Goal: Obtain resource: Download file/media

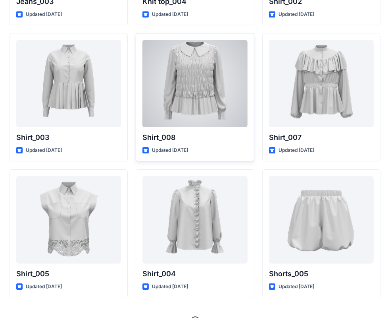
scroll to position [3562, 0]
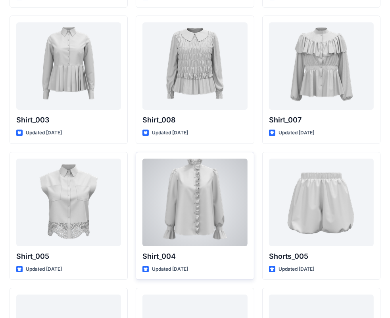
click at [198, 192] on div at bounding box center [195, 202] width 105 height 87
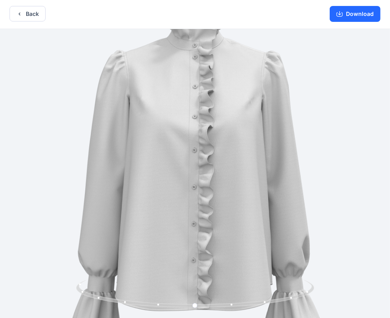
scroll to position [2, 0]
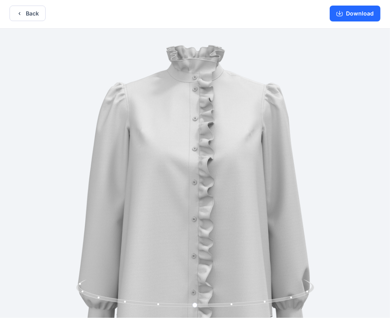
drag, startPoint x: 209, startPoint y: 114, endPoint x: 210, endPoint y: 183, distance: 68.3
click at [210, 184] on img at bounding box center [194, 215] width 373 height 373
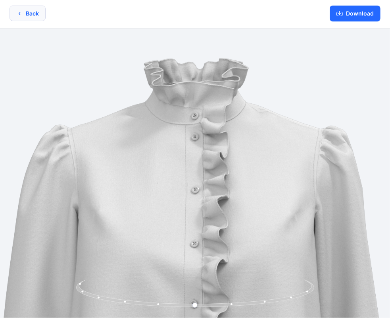
click at [19, 12] on icon "button" at bounding box center [19, 13] width 6 height 6
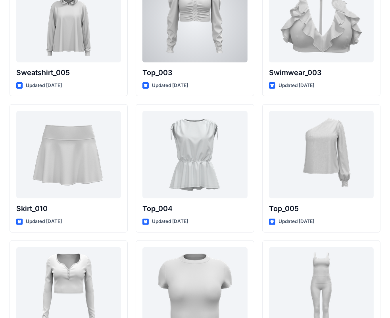
scroll to position [4106, 0]
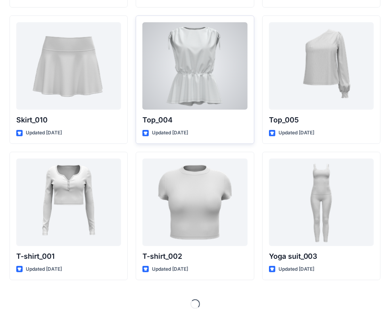
click at [199, 48] on div at bounding box center [195, 65] width 105 height 87
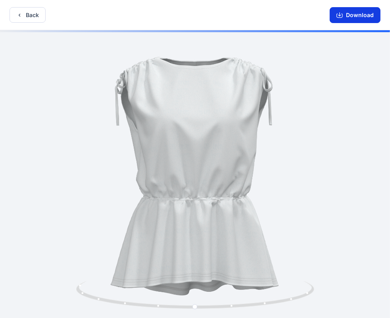
click at [362, 11] on button "Download" at bounding box center [355, 15] width 51 height 16
click at [31, 15] on button "Back" at bounding box center [28, 14] width 36 height 15
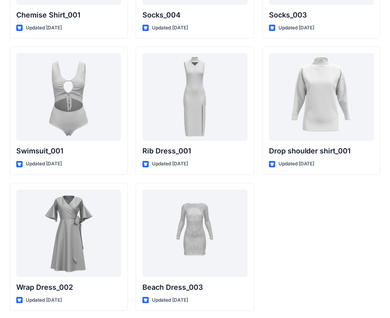
scroll to position [9793, 0]
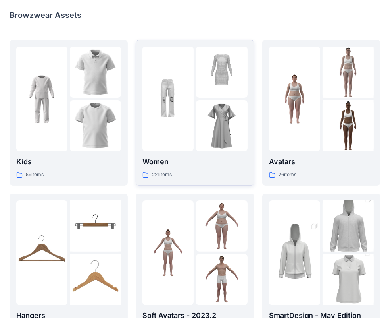
click at [213, 102] on img at bounding box center [221, 125] width 51 height 51
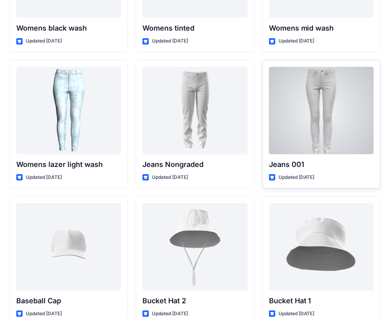
scroll to position [5807, 0]
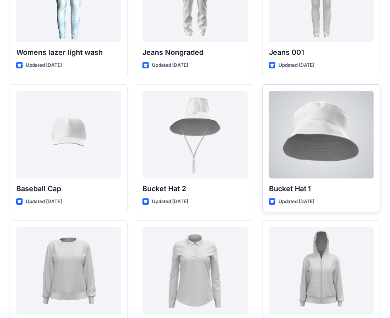
click at [313, 133] on div at bounding box center [321, 134] width 105 height 87
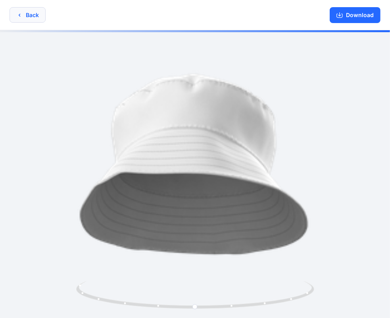
click at [35, 15] on button "Back" at bounding box center [28, 14] width 36 height 15
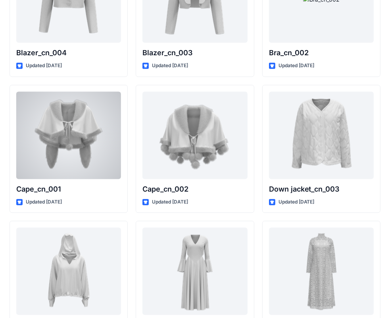
scroll to position [4814, 0]
